Goal: Task Accomplishment & Management: Manage account settings

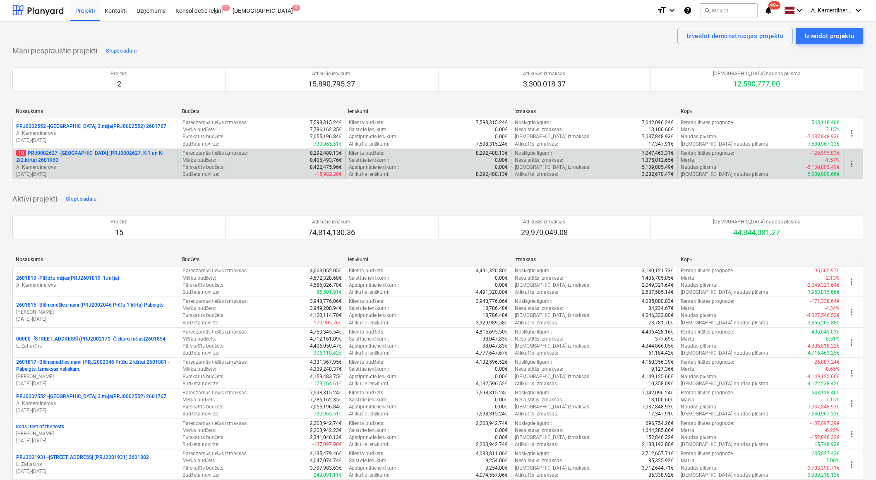
click at [105, 158] on p "10 PRJ0002627 - [GEOGRAPHIC_DATA] (PRJ0002627, K-1 un K-2(2.kārta) 2601960" at bounding box center [95, 157] width 159 height 14
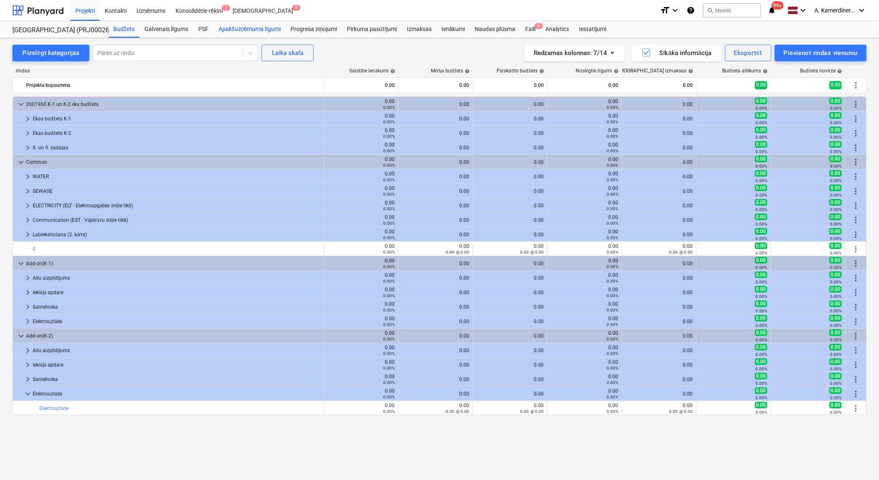
click at [246, 34] on div "Apakšuzņēmuma līgumi" at bounding box center [250, 29] width 72 height 17
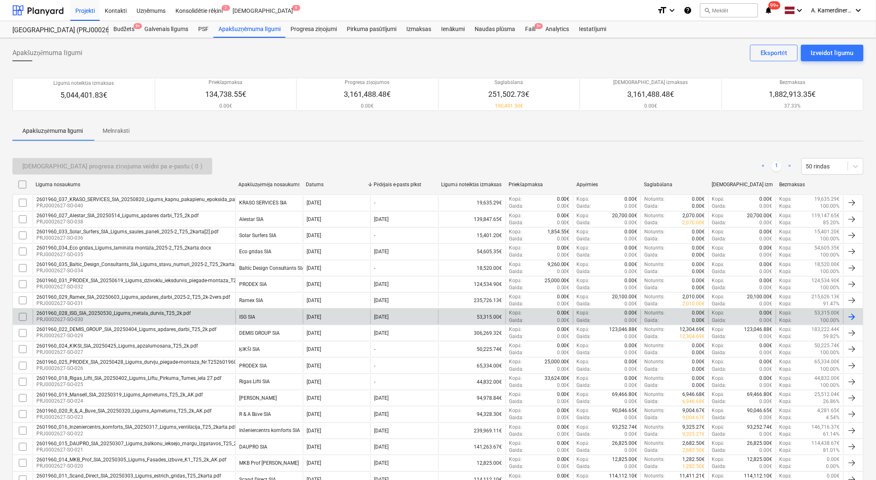
click at [216, 315] on div "2601960_028_ISG_SIA_20250530_Ligums_metala_durvis_T25_2k.pdf PRJ0002627-SO-030" at bounding box center [134, 317] width 203 height 14
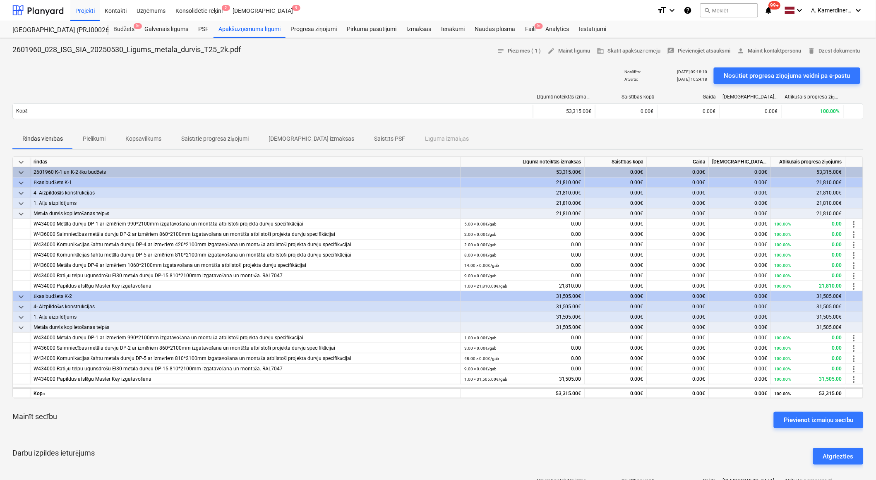
click at [89, 137] on p "Pielikumi" at bounding box center [94, 138] width 23 height 9
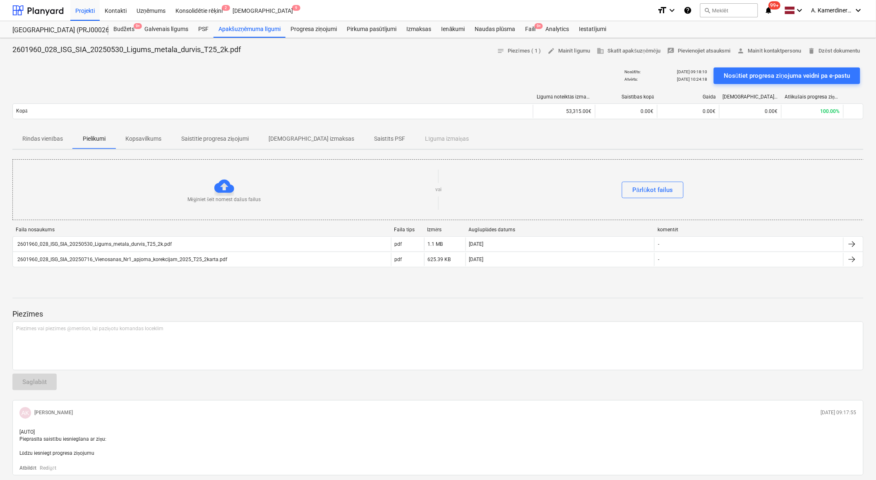
click at [41, 135] on p "Rindas vienības" at bounding box center [42, 138] width 41 height 9
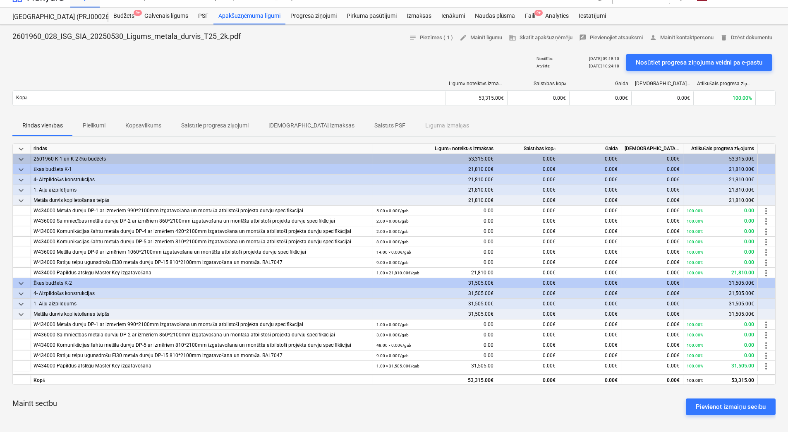
scroll to position [5, 0]
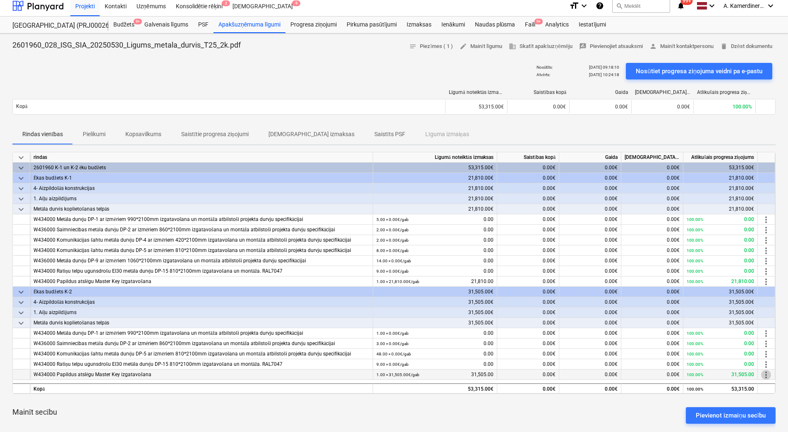
click at [766, 375] on span "more_vert" at bounding box center [766, 375] width 10 height 10
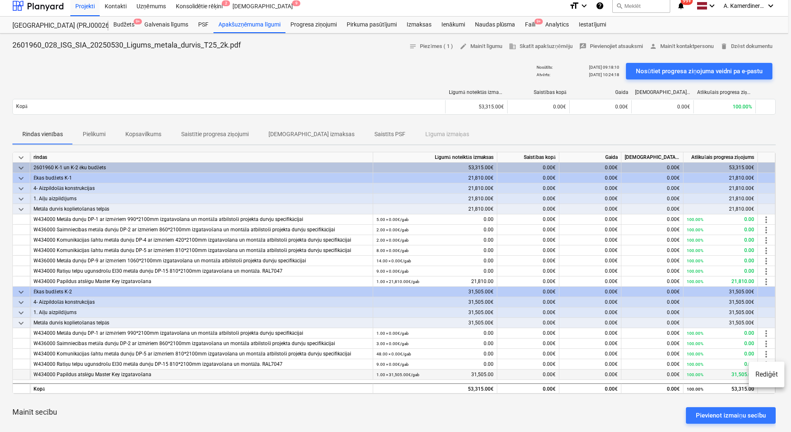
click at [766, 375] on li "Rediģēt" at bounding box center [767, 374] width 36 height 19
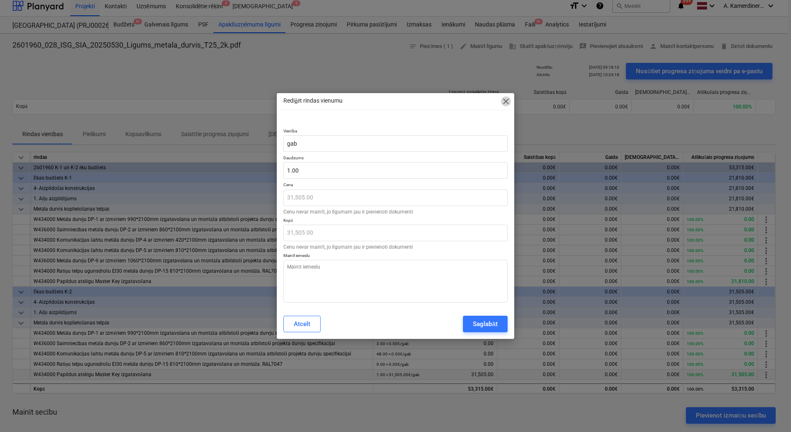
click at [505, 101] on span "close" at bounding box center [506, 101] width 10 height 10
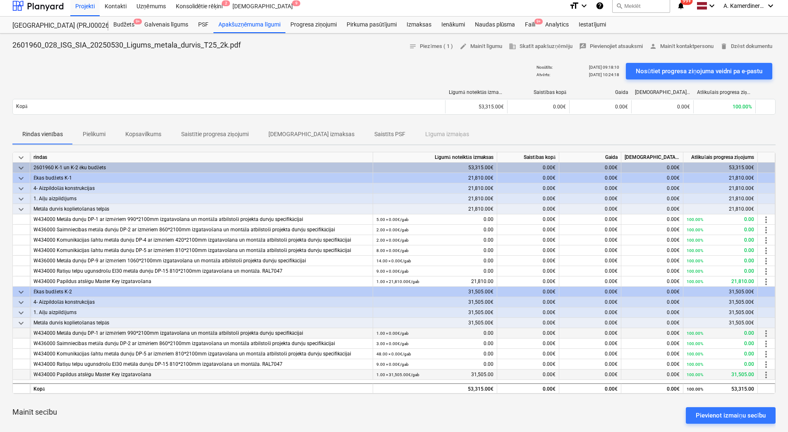
click at [471, 332] on div "1.00 × 0.00€ / gab 0.00" at bounding box center [435, 333] width 117 height 10
click at [768, 335] on span "more_vert" at bounding box center [766, 334] width 10 height 10
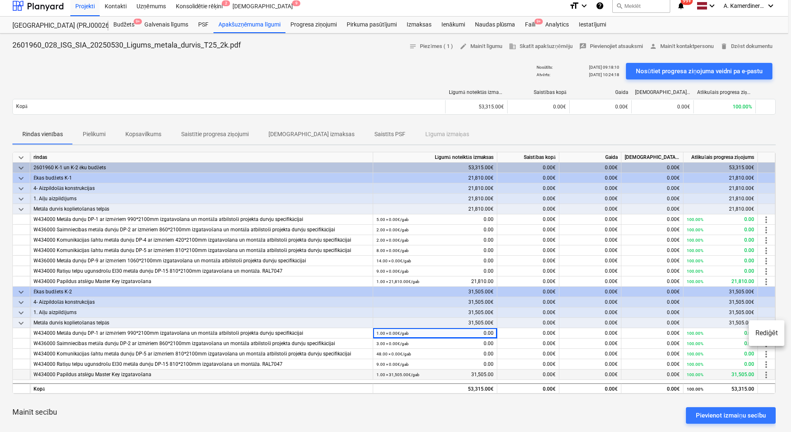
click at [768, 334] on li "Rediģēt" at bounding box center [767, 333] width 36 height 19
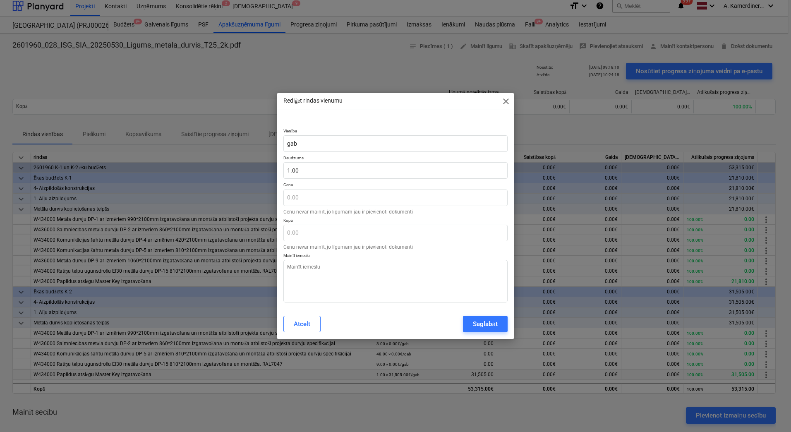
type textarea "x"
type input "1"
click at [320, 170] on input "1" at bounding box center [395, 170] width 224 height 17
type textarea "x"
type input "1.00"
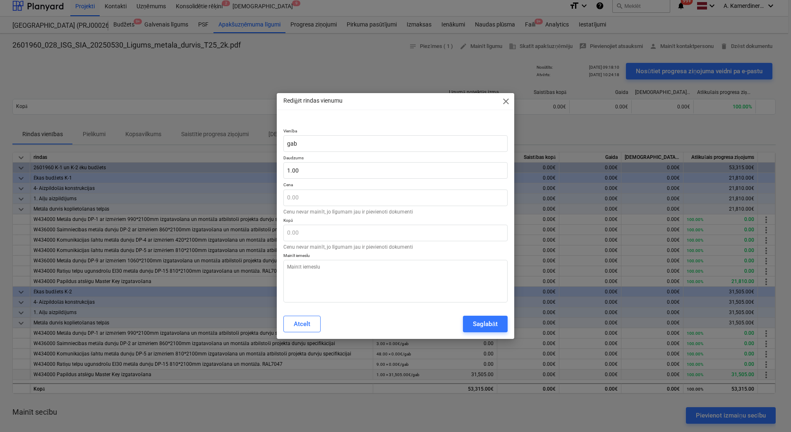
click at [504, 101] on span "close" at bounding box center [506, 101] width 10 height 10
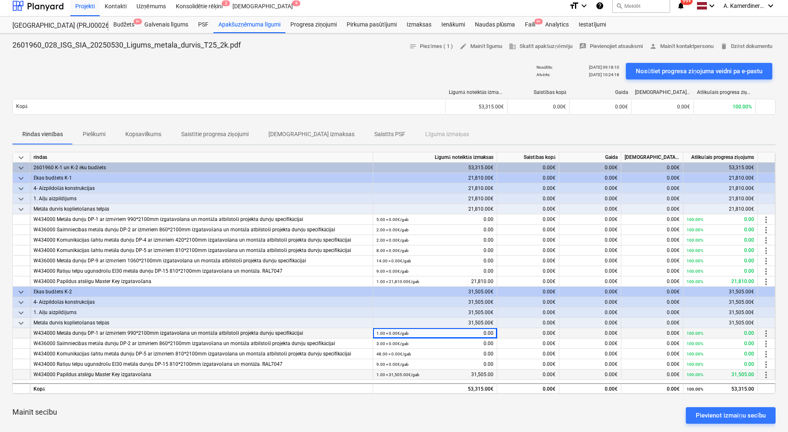
click at [398, 332] on small "1.00 × 0.00€ / gab" at bounding box center [393, 333] width 32 height 5
click at [469, 328] on div "1.00 × 0.00€ / gab 0.00" at bounding box center [435, 333] width 117 height 10
click at [397, 332] on small "1.00 × 0.00€ / gab" at bounding box center [393, 333] width 32 height 5
click at [767, 336] on span "more_vert" at bounding box center [766, 334] width 10 height 10
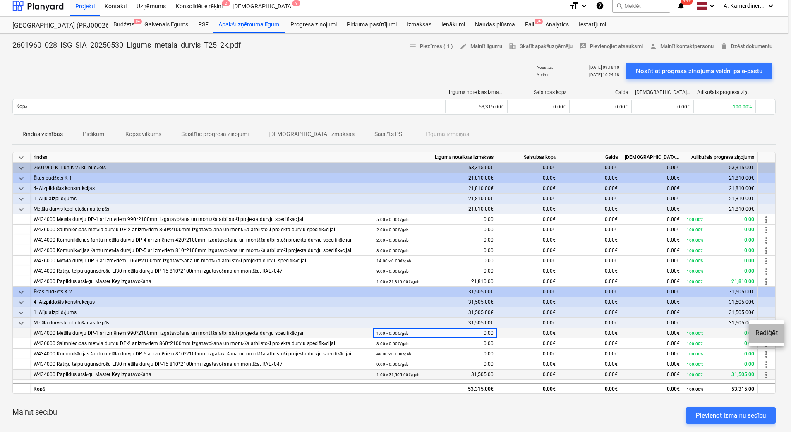
click at [767, 336] on li "Rediģēt" at bounding box center [767, 333] width 36 height 19
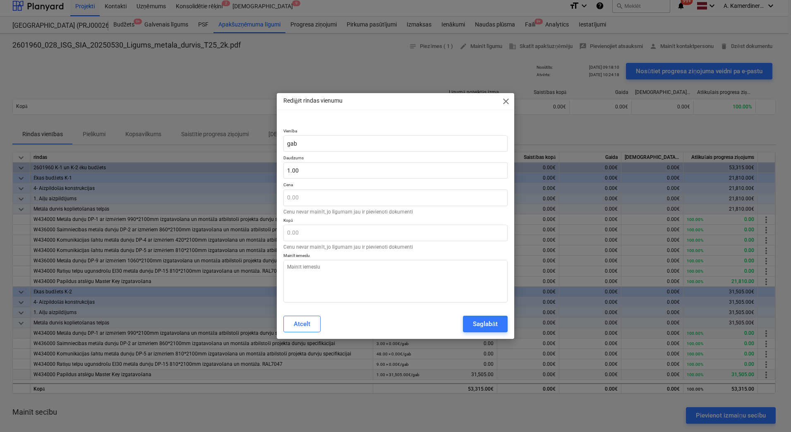
type textarea "x"
click at [506, 103] on span "close" at bounding box center [506, 101] width 10 height 10
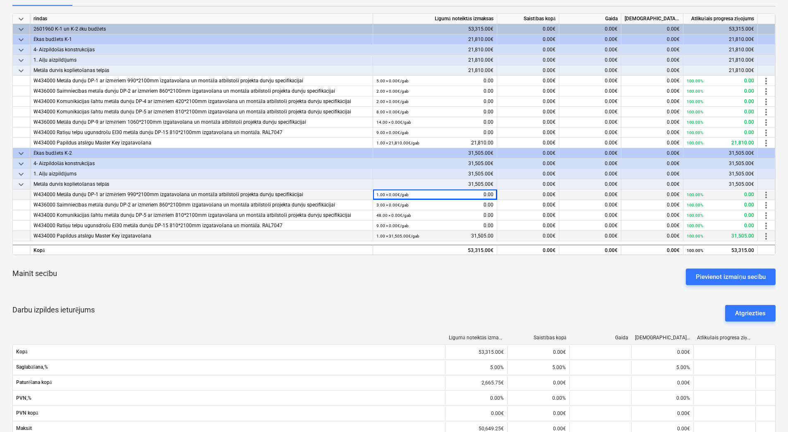
scroll to position [129, 0]
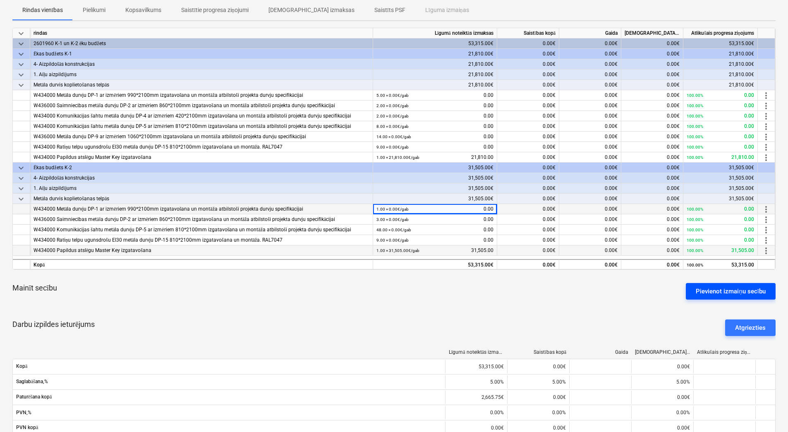
click at [729, 288] on div "Pievienot izmaiņu secību" at bounding box center [731, 291] width 70 height 11
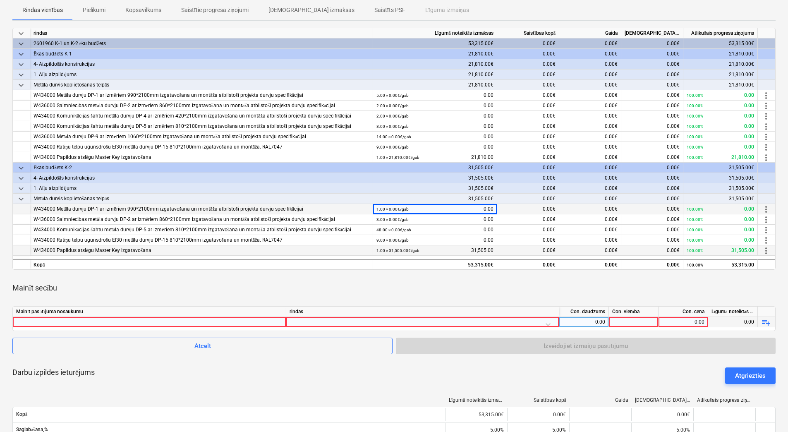
click at [179, 320] on div at bounding box center [149, 322] width 267 height 10
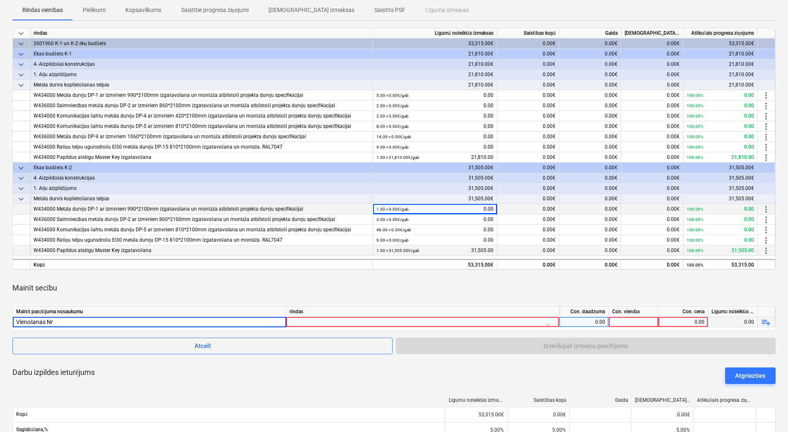
type input "Vienošanas Nr1"
click at [304, 319] on div at bounding box center [423, 324] width 266 height 14
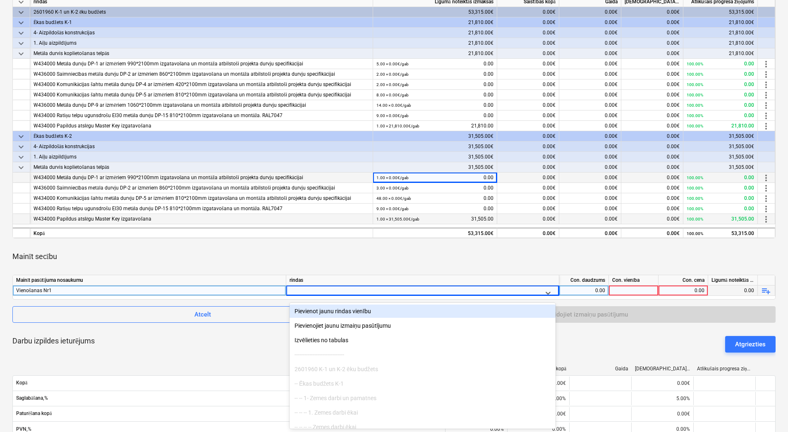
click at [331, 309] on div "Pievienot jaunu rindas vienību" at bounding box center [423, 311] width 266 height 13
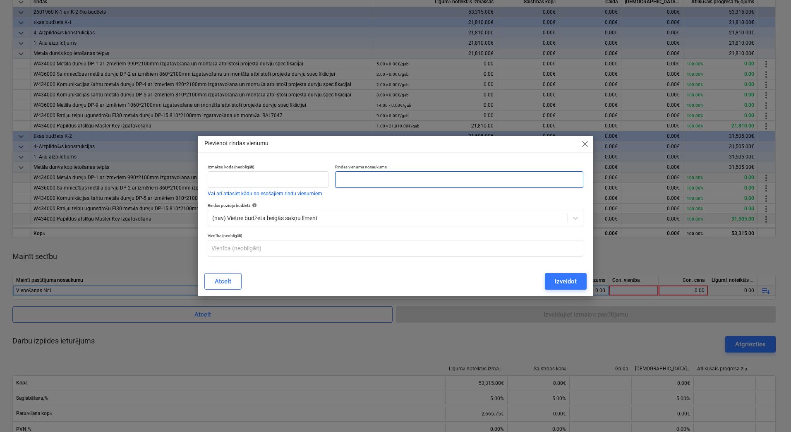
click at [356, 186] on input "text" at bounding box center [459, 179] width 248 height 17
click at [359, 179] on input "text" at bounding box center [459, 179] width 248 height 17
type input "J"
type input "P"
click at [353, 180] on input "Līguma korekcijas" at bounding box center [459, 179] width 248 height 17
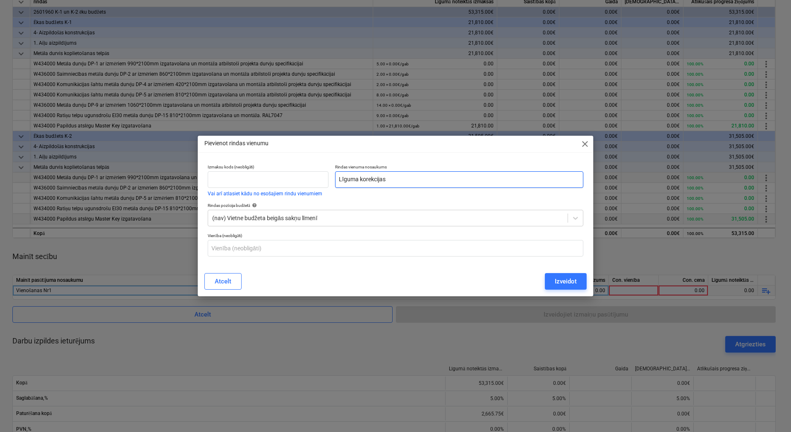
click at [353, 180] on input "Līguma korekcijas" at bounding box center [459, 179] width 248 height 17
type input "Darba apjoma korekcijas"
click at [559, 281] on div "Izveidot" at bounding box center [566, 281] width 22 height 11
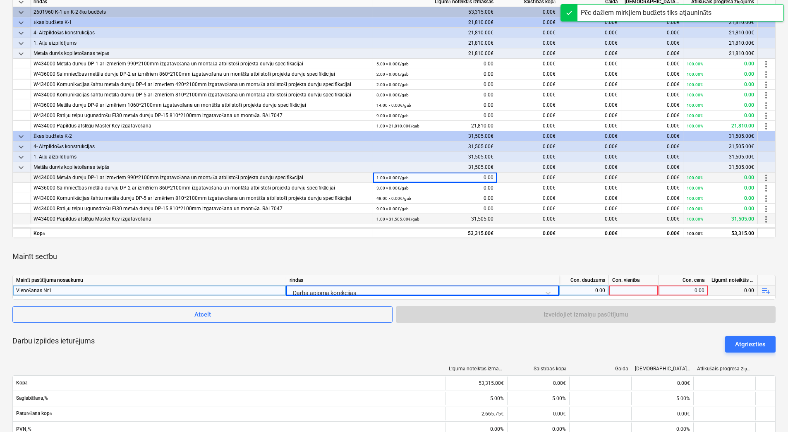
click at [607, 291] on div "0.00" at bounding box center [584, 291] width 50 height 10
type input "1"
click at [621, 289] on div at bounding box center [634, 291] width 50 height 10
type input "gb"
click at [672, 290] on div "0.00" at bounding box center [683, 291] width 43 height 10
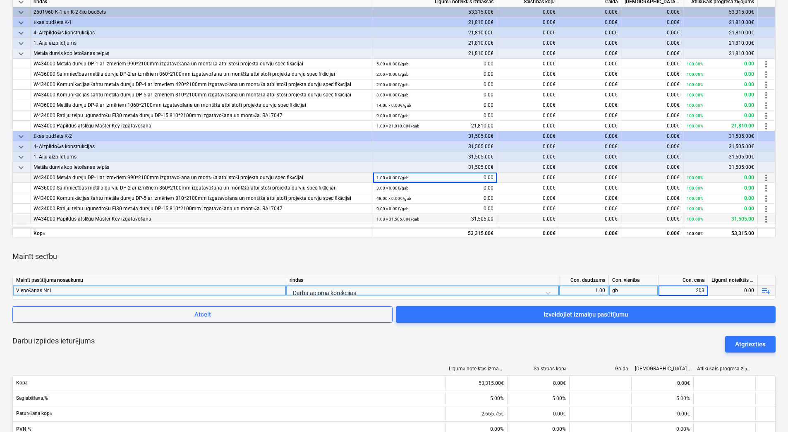
type input "2036"
click at [621, 288] on div "gb" at bounding box center [634, 291] width 50 height 10
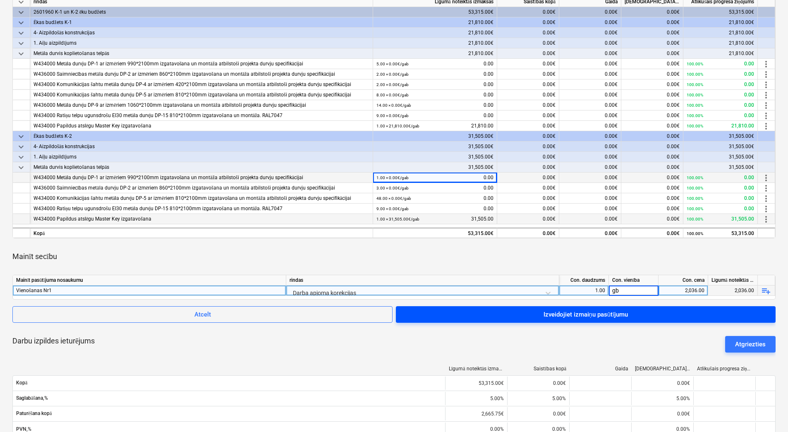
click at [612, 317] on div "Izveidojiet izmaiņu pasūtījumu" at bounding box center [586, 314] width 85 height 11
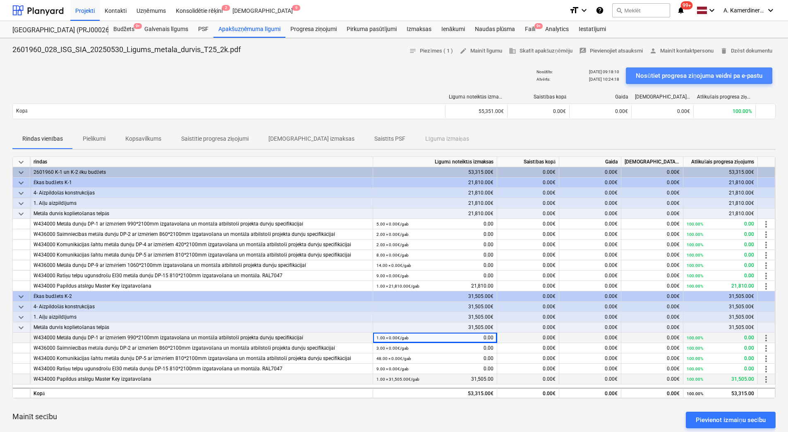
click at [655, 76] on div "Nosūtiet progresa ziņojuma veidni pa e-pastu" at bounding box center [699, 75] width 127 height 11
